Goal: Task Accomplishment & Management: Use online tool/utility

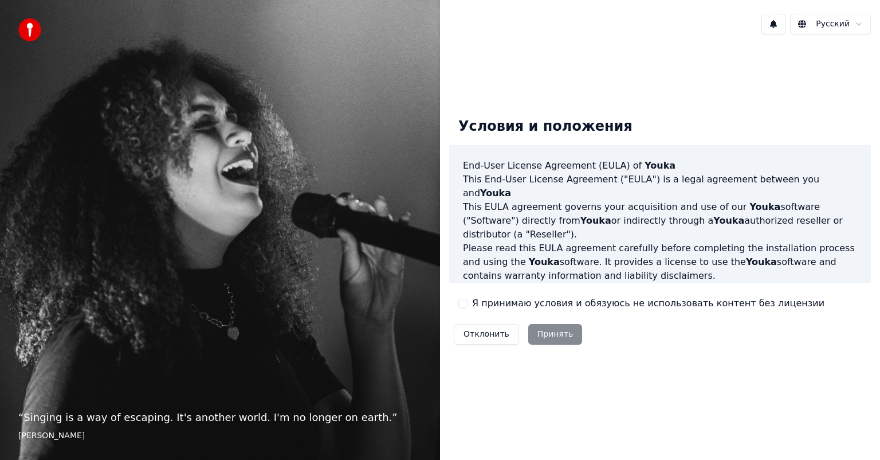
click at [463, 303] on button "Я принимаю условия и обязуюсь не использовать контент без лицензии" at bounding box center [463, 303] width 9 height 9
click at [554, 332] on button "Принять" at bounding box center [555, 334] width 54 height 21
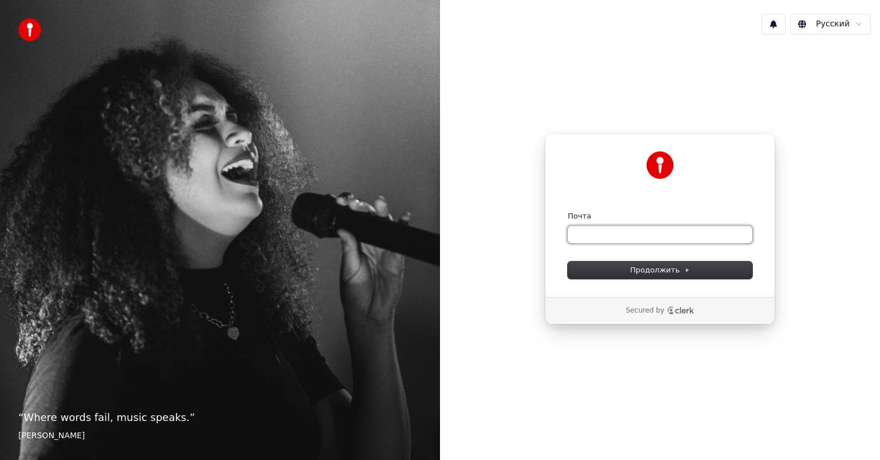
click at [612, 229] on input "Почта" at bounding box center [660, 234] width 185 height 17
click at [653, 263] on button "Продолжить" at bounding box center [660, 269] width 185 height 17
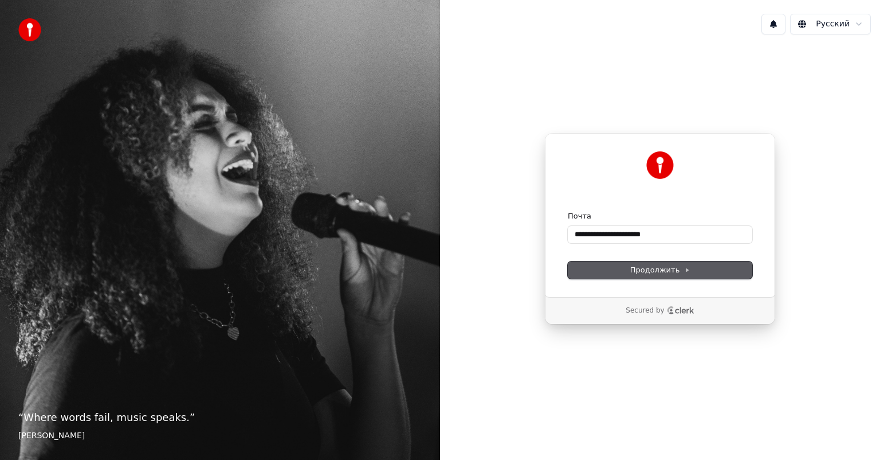
type input "**********"
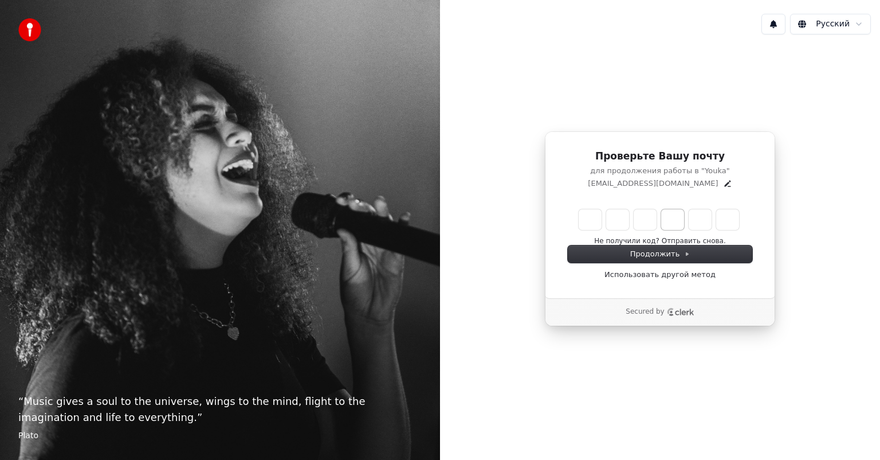
type input "*"
type input "**"
type input "*"
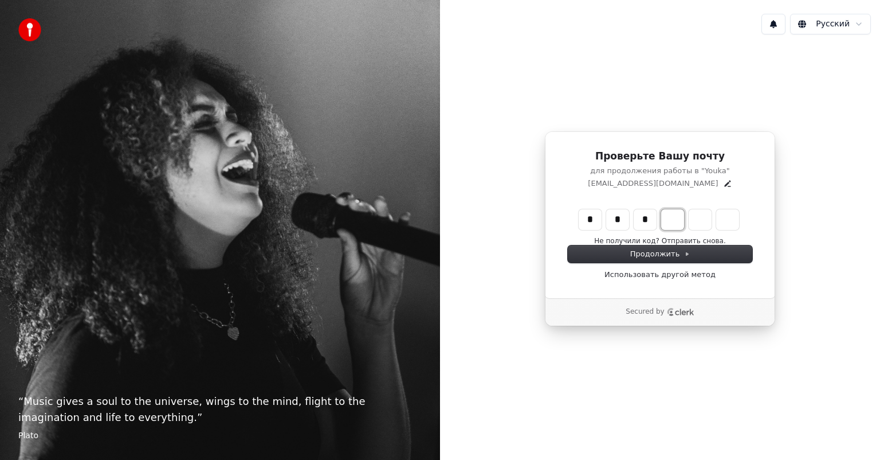
type input "***"
type input "*"
type input "****"
type input "*"
type input "*****"
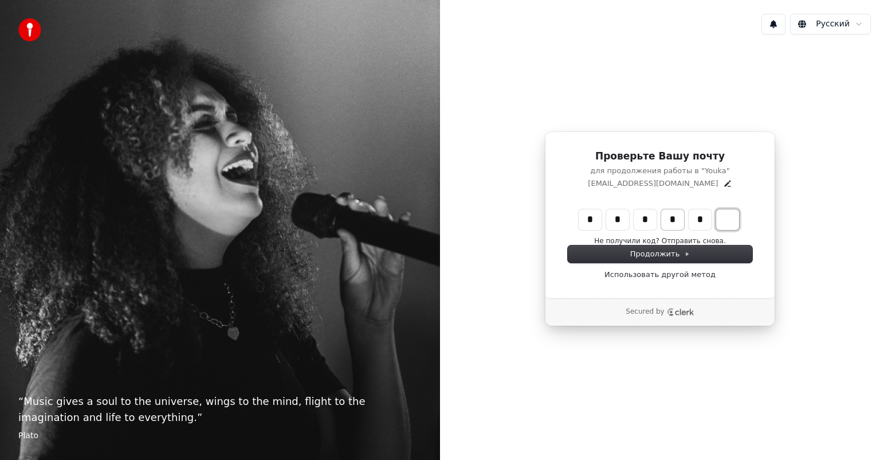
type input "*"
type input "******"
type input "*"
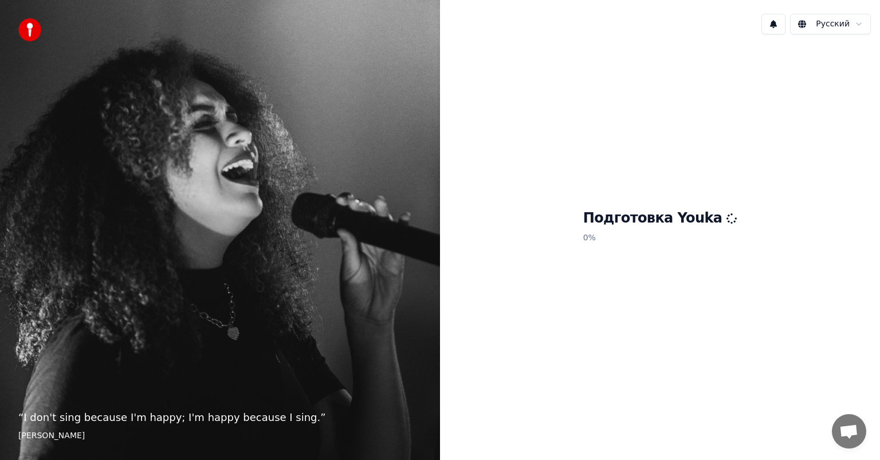
click at [718, 213] on h1 "Подготовка Youka" at bounding box center [660, 218] width 154 height 18
click at [516, 189] on div "Подготовка Youka 0 %" at bounding box center [660, 229] width 440 height 370
click at [673, 221] on h1 "Подготовка Youka" at bounding box center [660, 218] width 154 height 18
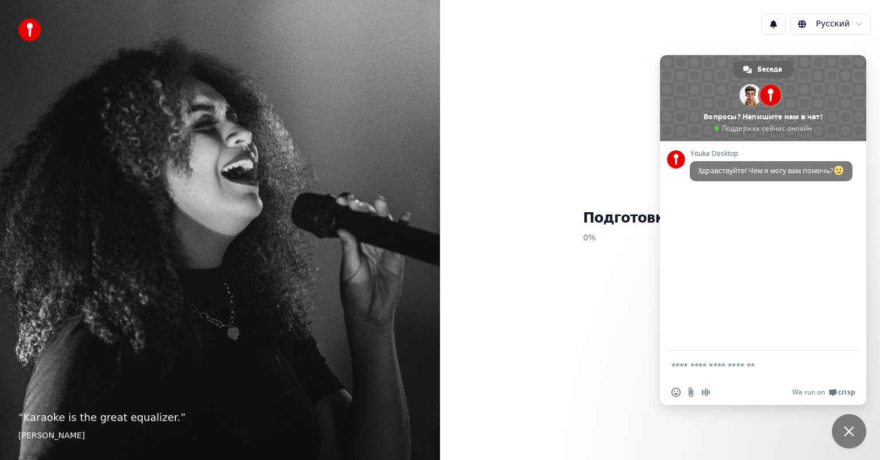
click at [599, 60] on div "Подготовка Youka 0 %" at bounding box center [660, 229] width 440 height 370
click at [845, 433] on span "Закрыть чат" at bounding box center [849, 431] width 10 height 10
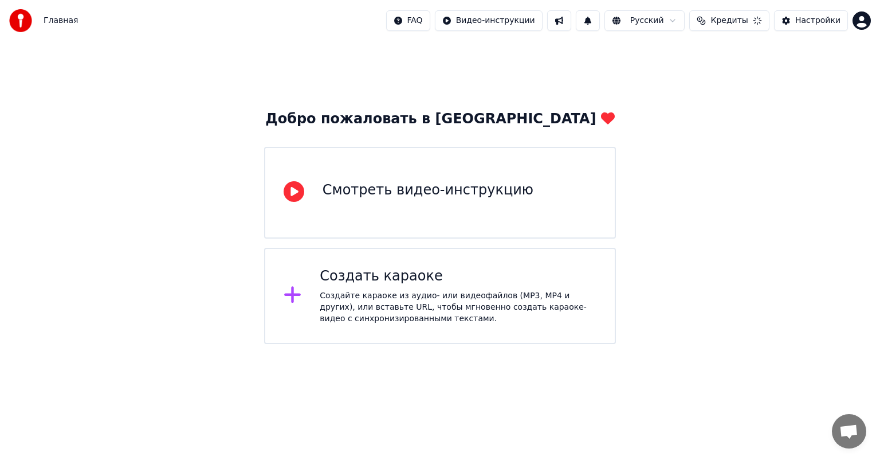
click at [398, 294] on div "Создайте караоке из аудио- или видеофайлов (MP3, MP4 и других), или вставьте UR…" at bounding box center [458, 307] width 277 height 34
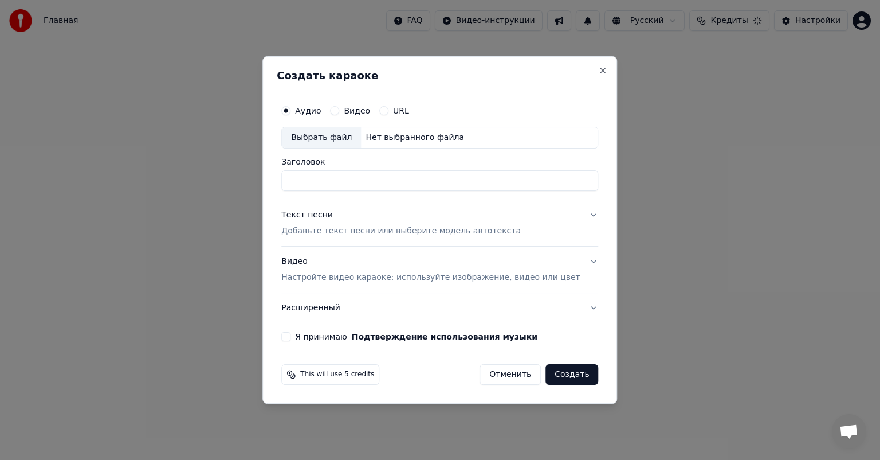
click at [335, 186] on input "Заголовок" at bounding box center [439, 180] width 317 height 21
click at [319, 183] on input "Заголовок" at bounding box center [439, 180] width 317 height 21
click at [348, 179] on input "Заголовок" at bounding box center [439, 180] width 317 height 21
click at [348, 179] on input "**" at bounding box center [439, 180] width 317 height 21
type input "*"
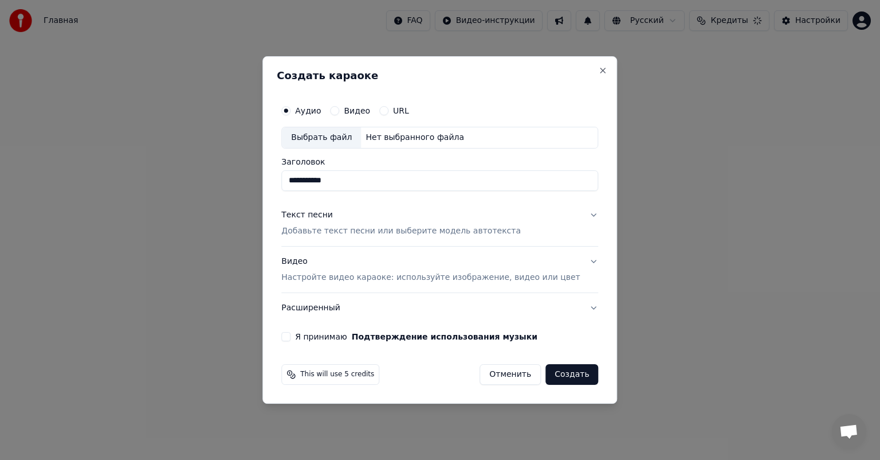
click at [340, 181] on input "**********" at bounding box center [439, 180] width 317 height 21
click at [415, 184] on input "**********" at bounding box center [439, 180] width 317 height 21
click at [445, 183] on input "**********" at bounding box center [439, 180] width 317 height 21
type input "**********"
click at [327, 229] on p "Добавьте текст песни или выберите модель автотекста" at bounding box center [401, 230] width 240 height 11
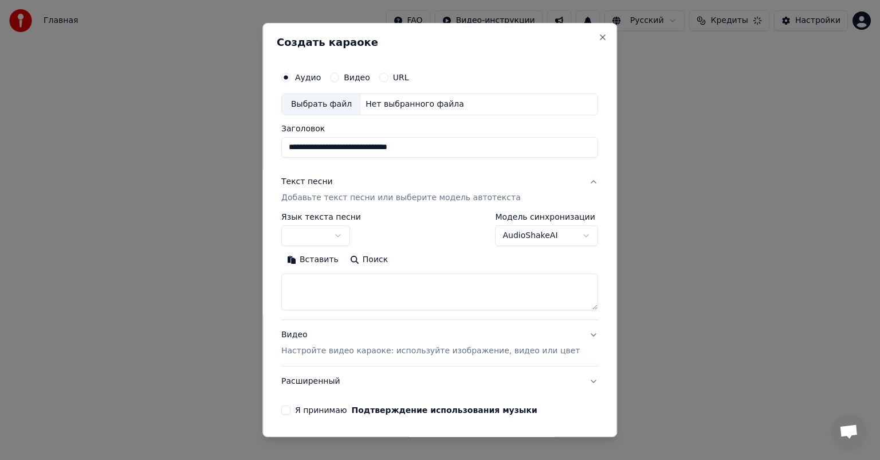
click at [335, 288] on textarea at bounding box center [439, 291] width 317 height 37
paste textarea "**********"
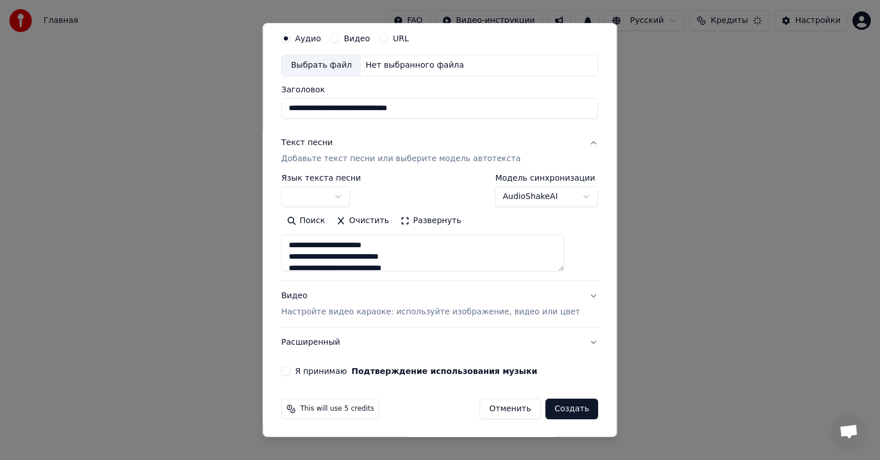
type textarea "**********"
click at [571, 296] on button "Видео Настройте видео караоке: используйте изображение, видео или цвет" at bounding box center [439, 304] width 317 height 46
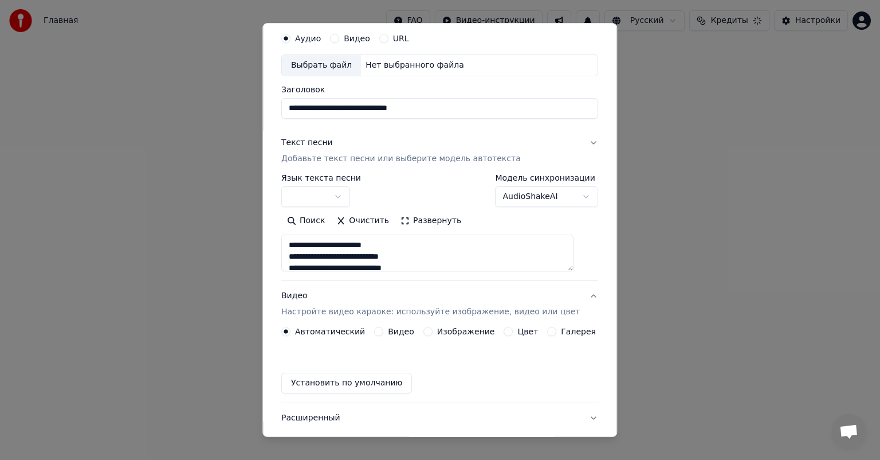
scroll to position [9, 0]
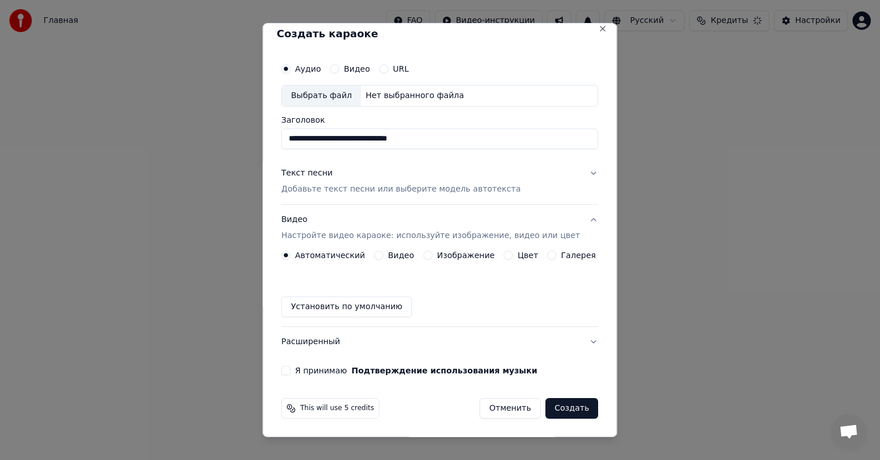
click at [445, 259] on label "Изображение" at bounding box center [466, 255] width 58 height 8
click at [433, 259] on button "Изображение" at bounding box center [428, 254] width 9 height 9
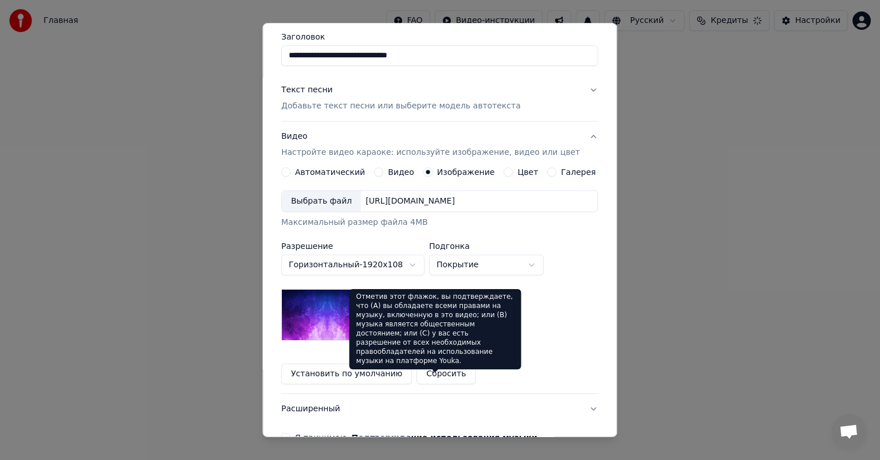
scroll to position [158, 0]
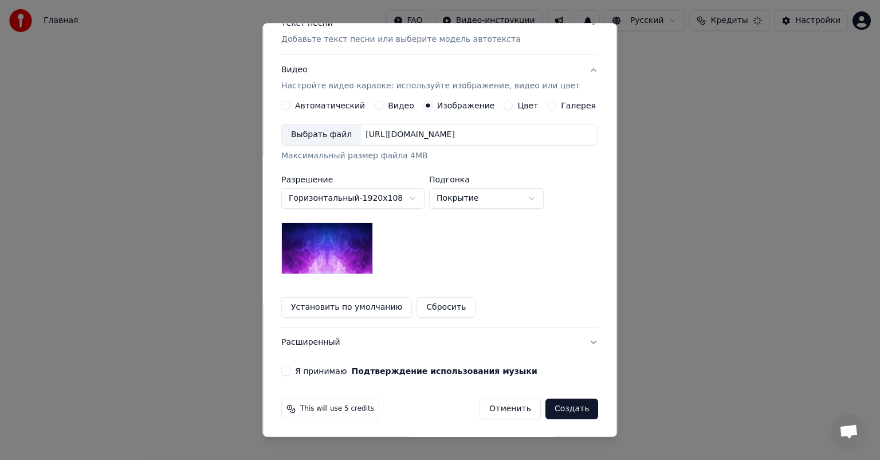
click at [325, 245] on img at bounding box center [327, 248] width 92 height 52
click at [460, 129] on div "[URL][DOMAIN_NAME]" at bounding box center [410, 134] width 99 height 11
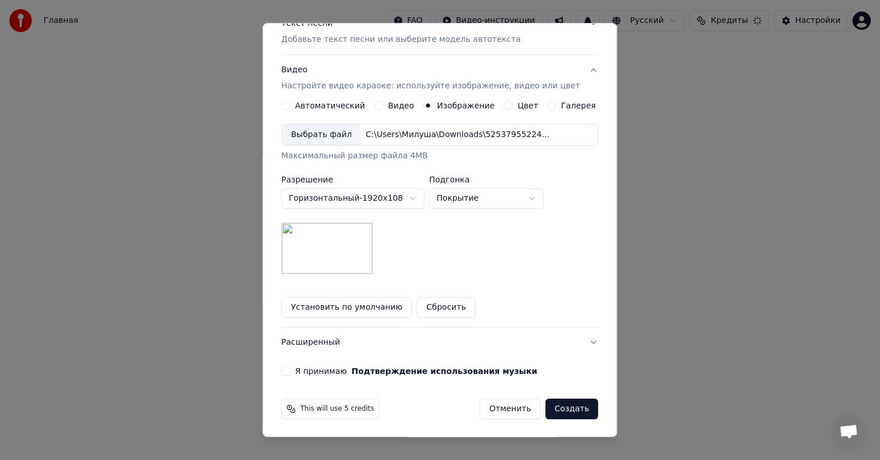
click at [291, 369] on button "Я принимаю Подтверждение использования музыки" at bounding box center [285, 370] width 9 height 9
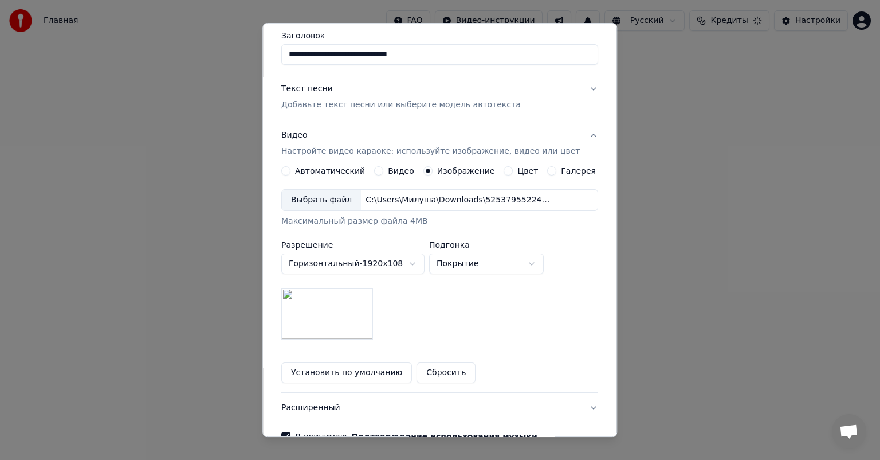
scroll to position [0, 0]
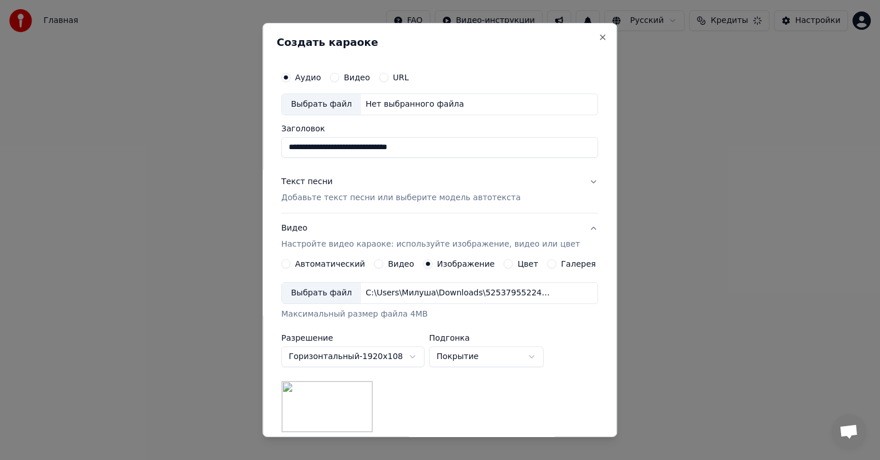
click at [321, 104] on div "Выбрать файл" at bounding box center [321, 104] width 79 height 21
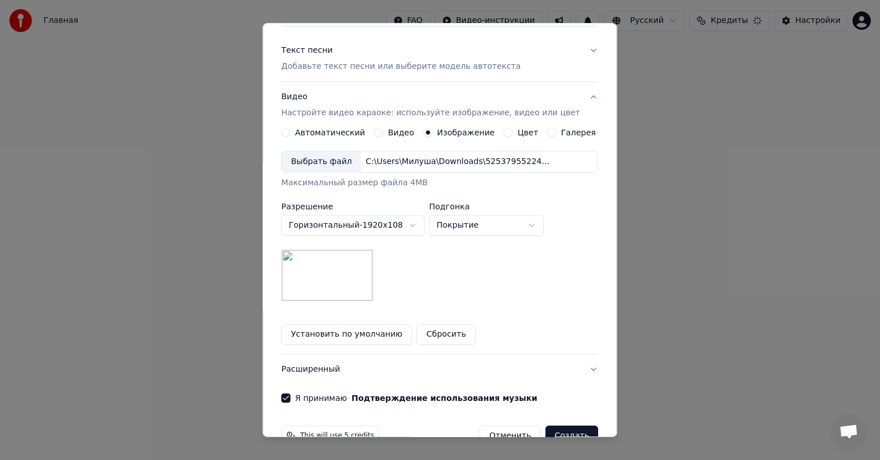
scroll to position [179, 0]
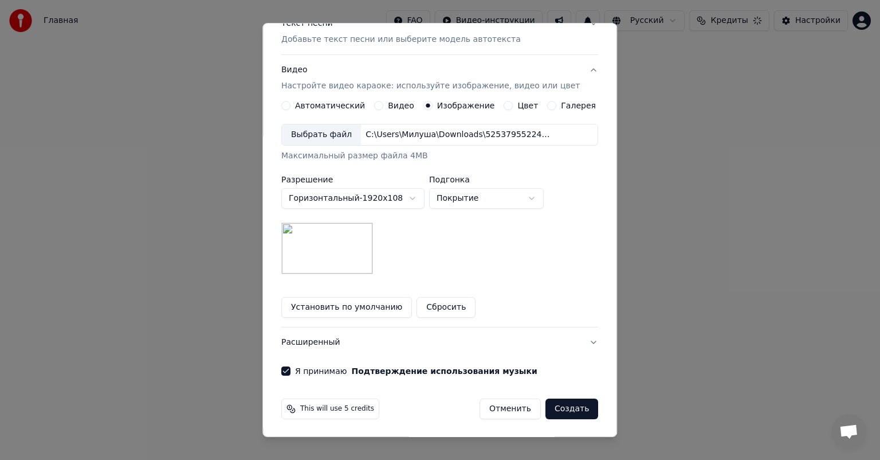
click at [557, 408] on button "Создать" at bounding box center [572, 408] width 53 height 21
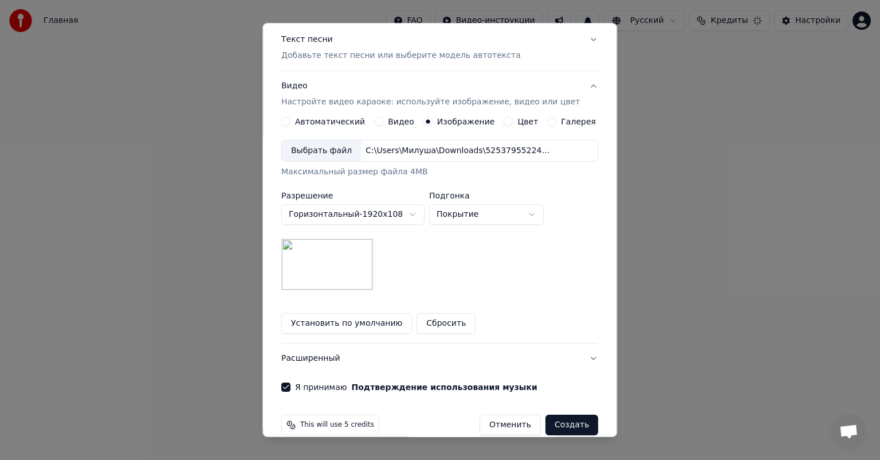
scroll to position [195, 0]
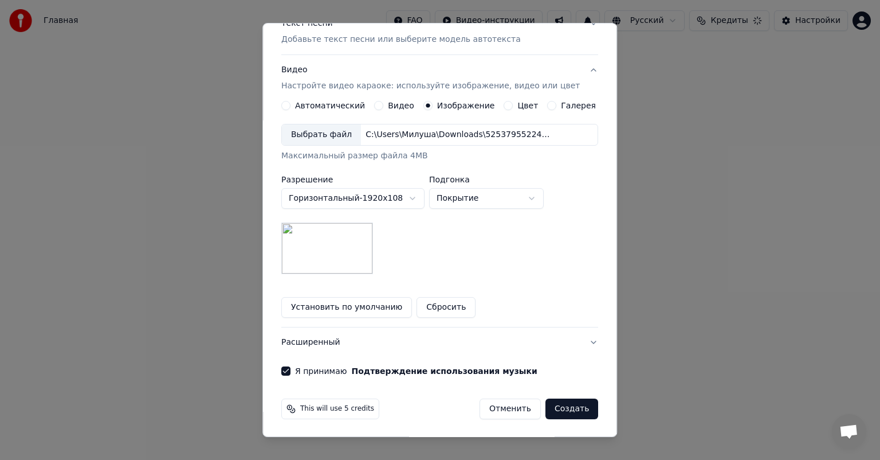
click at [560, 409] on button "Создать" at bounding box center [572, 408] width 53 height 21
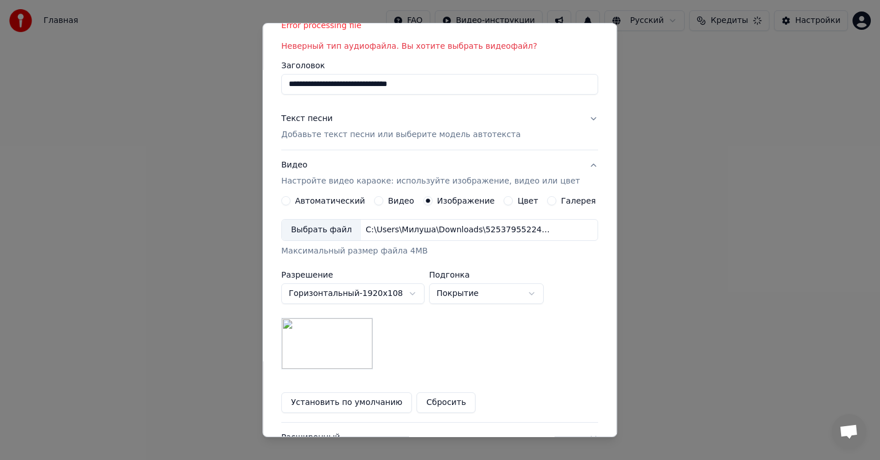
scroll to position [0, 0]
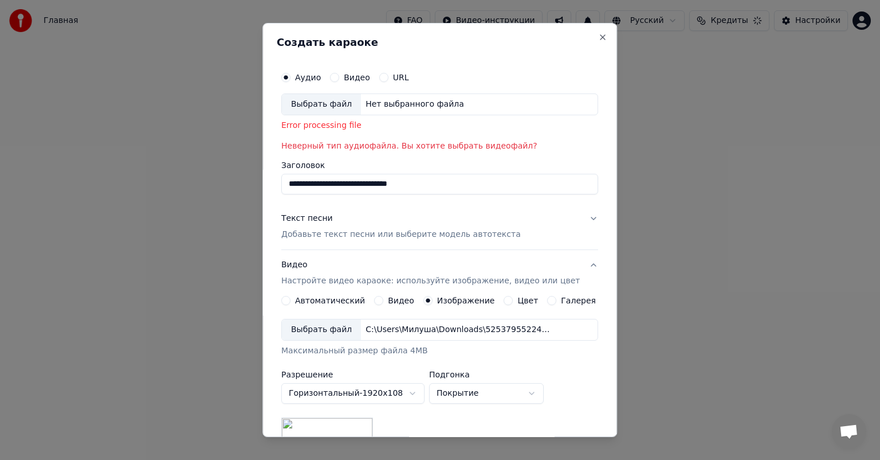
click at [314, 106] on div "Выбрать файл" at bounding box center [321, 104] width 79 height 21
drag, startPoint x: 334, startPoint y: 147, endPoint x: 472, endPoint y: 149, distance: 138.2
click at [472, 149] on p "Неверный тип аудиофайла. Вы хотите выбрать видеофайл?" at bounding box center [439, 145] width 317 height 11
click at [399, 104] on div "Нет выбранного файла" at bounding box center [415, 104] width 108 height 11
click at [424, 149] on p "Неверный тип аудиофайла. Вы хотите выбрать видеофайл?" at bounding box center [439, 145] width 317 height 11
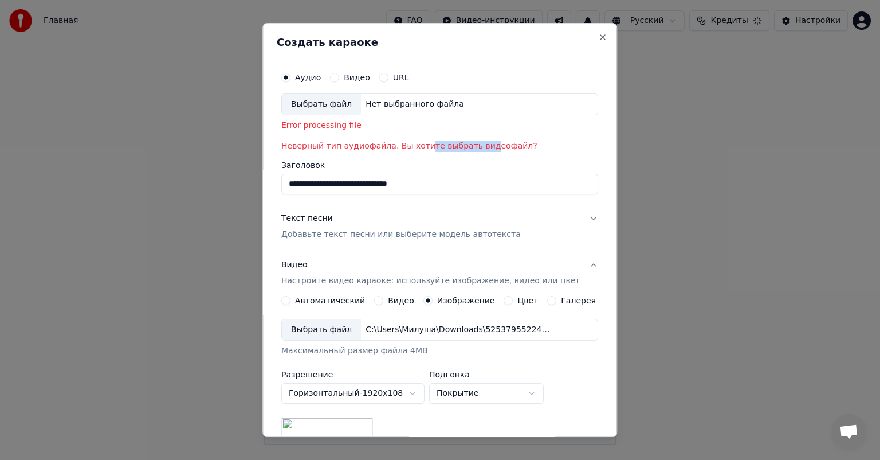
drag, startPoint x: 422, startPoint y: 143, endPoint x: 451, endPoint y: 128, distance: 32.0
click at [480, 142] on p "Неверный тип аудиофайла. Вы хотите выбрать видеофайл?" at bounding box center [439, 145] width 317 height 11
click at [339, 75] on button "Видео" at bounding box center [334, 77] width 9 height 9
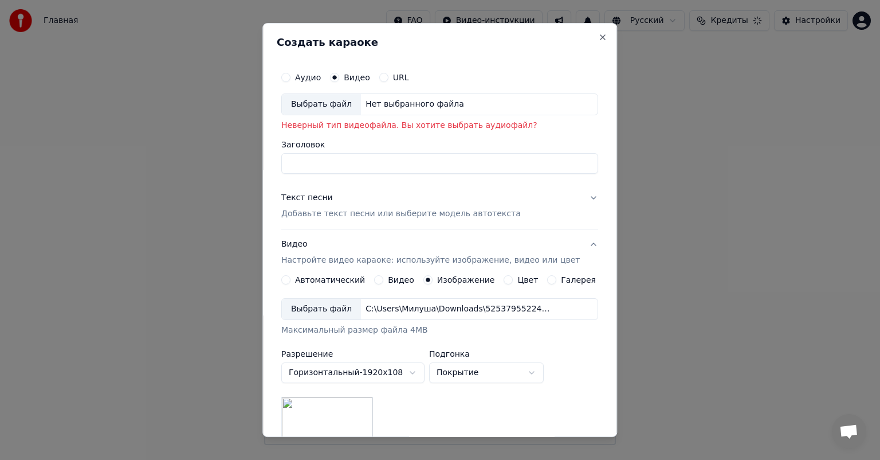
click at [300, 79] on div "Аудио" at bounding box center [301, 77] width 40 height 9
click at [291, 80] on button "Аудио" at bounding box center [285, 77] width 9 height 9
click at [327, 103] on div "Выбрать файл" at bounding box center [321, 104] width 79 height 21
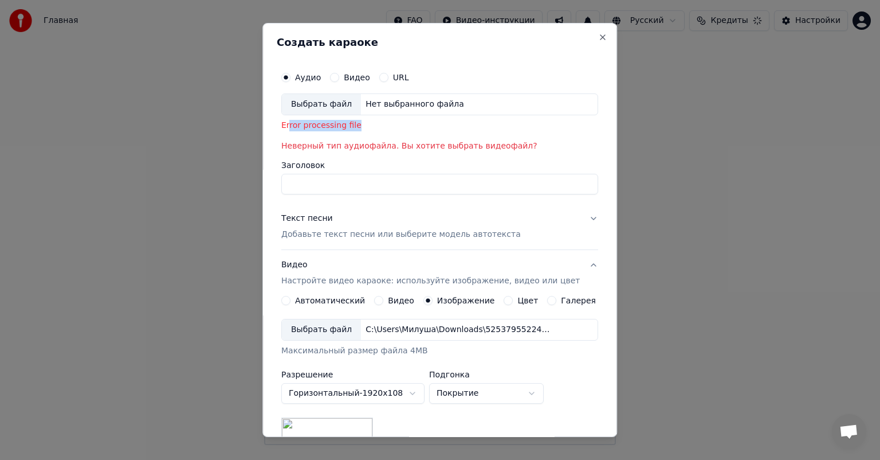
drag, startPoint x: 296, startPoint y: 124, endPoint x: 404, endPoint y: 122, distance: 108.4
click at [402, 123] on div "Error processing file" at bounding box center [439, 125] width 317 height 11
drag, startPoint x: 320, startPoint y: 144, endPoint x: 528, endPoint y: 149, distance: 208.7
click at [528, 149] on p "Неверный тип аудиофайла. Вы хотите выбрать видеофайл?" at bounding box center [439, 145] width 317 height 11
click at [411, 144] on p "Неверный тип аудиофайла. Вы хотите выбрать видеофайл?" at bounding box center [439, 145] width 317 height 11
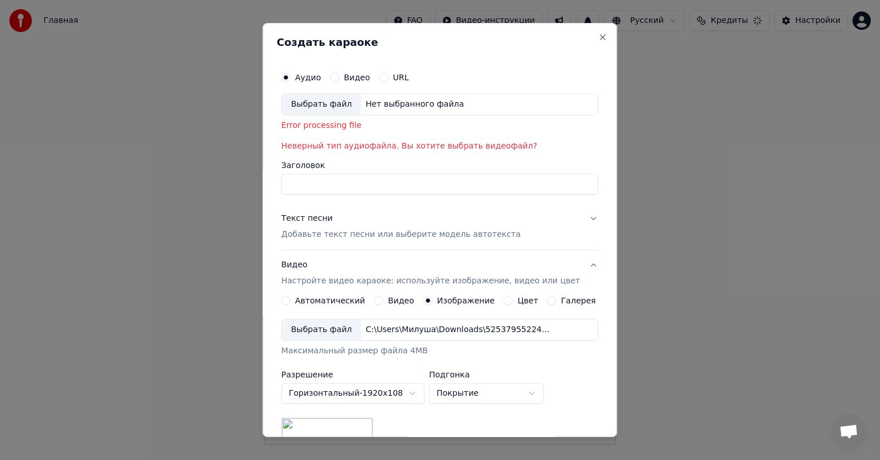
click at [336, 76] on button "Видео" at bounding box center [334, 77] width 9 height 9
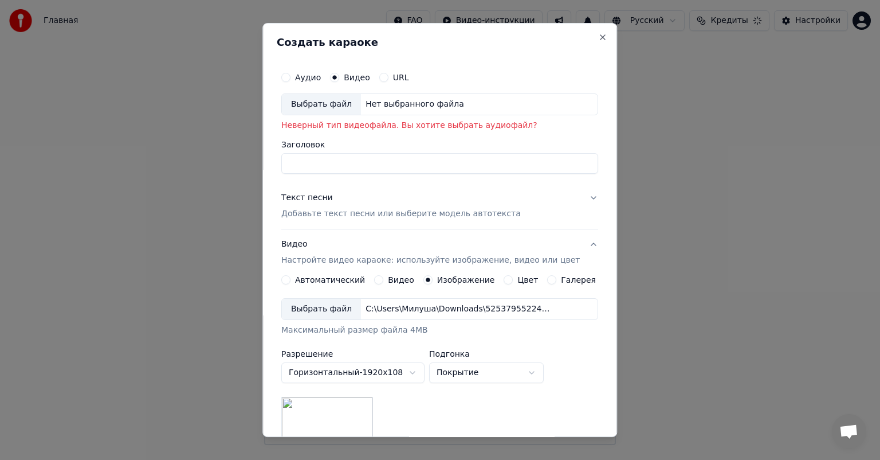
click at [339, 77] on button "Видео" at bounding box center [334, 77] width 9 height 9
click at [489, 169] on input "Заголовок" at bounding box center [439, 163] width 317 height 21
click at [398, 75] on label "URL" at bounding box center [401, 77] width 16 height 8
click at [389, 75] on button "URL" at bounding box center [383, 77] width 9 height 9
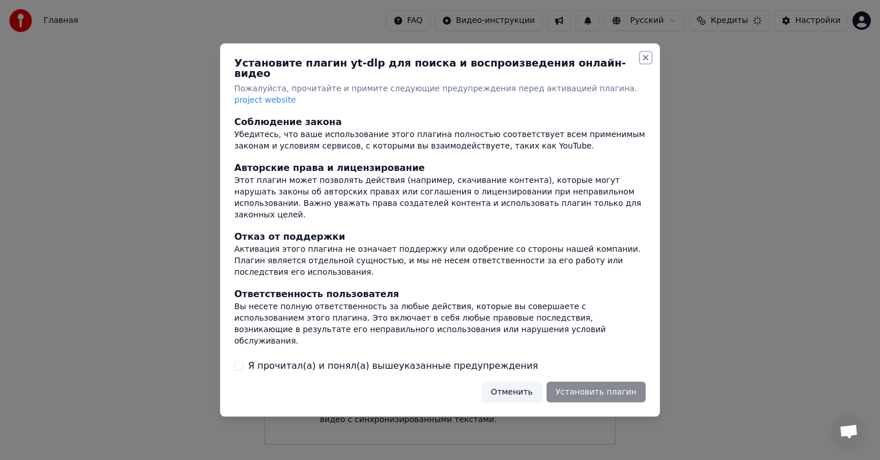
click at [643, 62] on button "Close" at bounding box center [645, 57] width 9 height 9
click at [513, 382] on button "Отменить" at bounding box center [512, 391] width 60 height 21
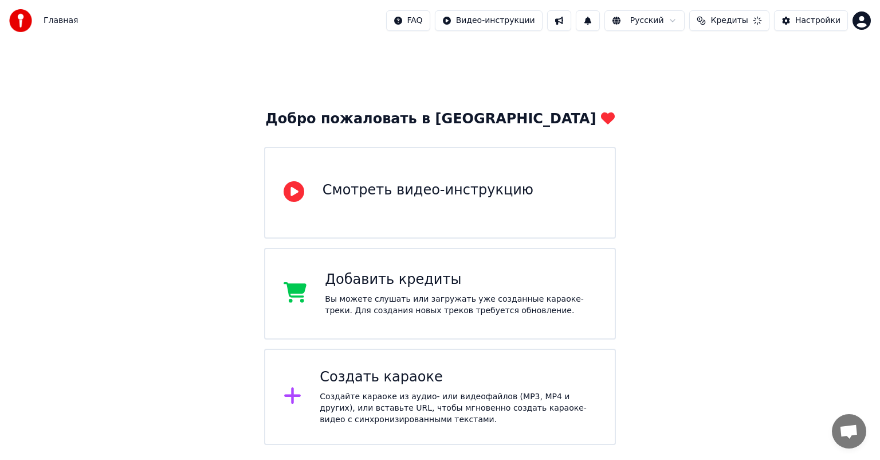
click at [736, 25] on span "Кредиты" at bounding box center [729, 20] width 37 height 11
click at [726, 167] on div "Добро пожаловать в Youka Смотреть видео-инструкцию Добавить кредиты Вы можете с…" at bounding box center [440, 243] width 880 height 404
click at [418, 387] on div "Создать караоке Создайте караоке из аудио- или видеофайлов (MP3, MP4 и других),…" at bounding box center [458, 396] width 277 height 57
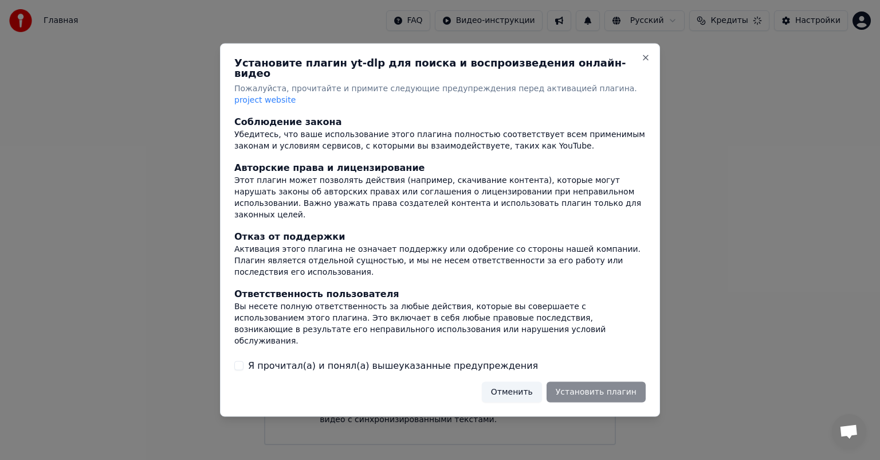
click at [605, 381] on div "Отменить Установить плагин" at bounding box center [564, 391] width 164 height 21
click at [238, 361] on button "Я прочитал(а) и понял(а) вышеуказанные предупреждения" at bounding box center [238, 365] width 9 height 9
click at [605, 382] on button "Установить плагин" at bounding box center [596, 391] width 99 height 21
